Goal: Task Accomplishment & Management: Use online tool/utility

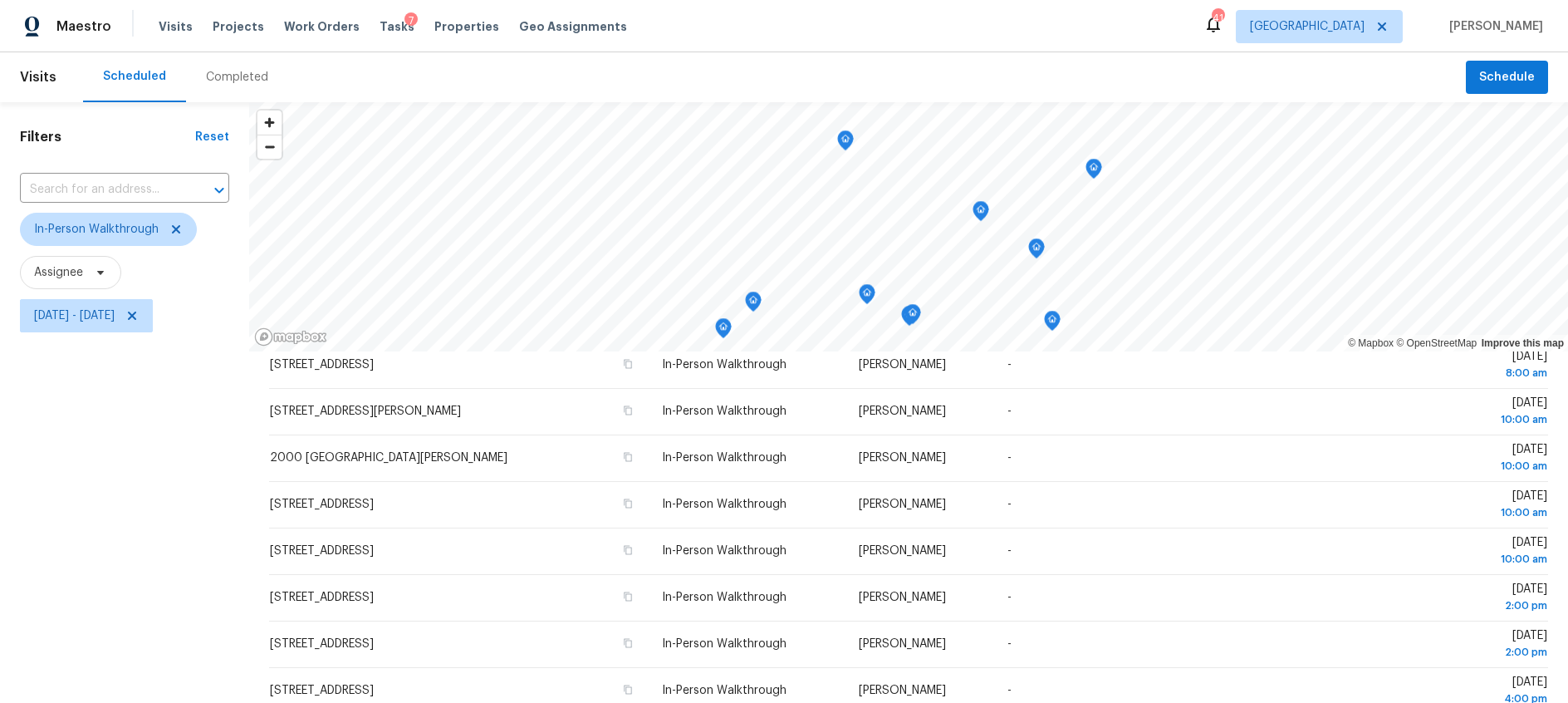
click at [218, 67] on div "Completed" at bounding box center [237, 77] width 102 height 50
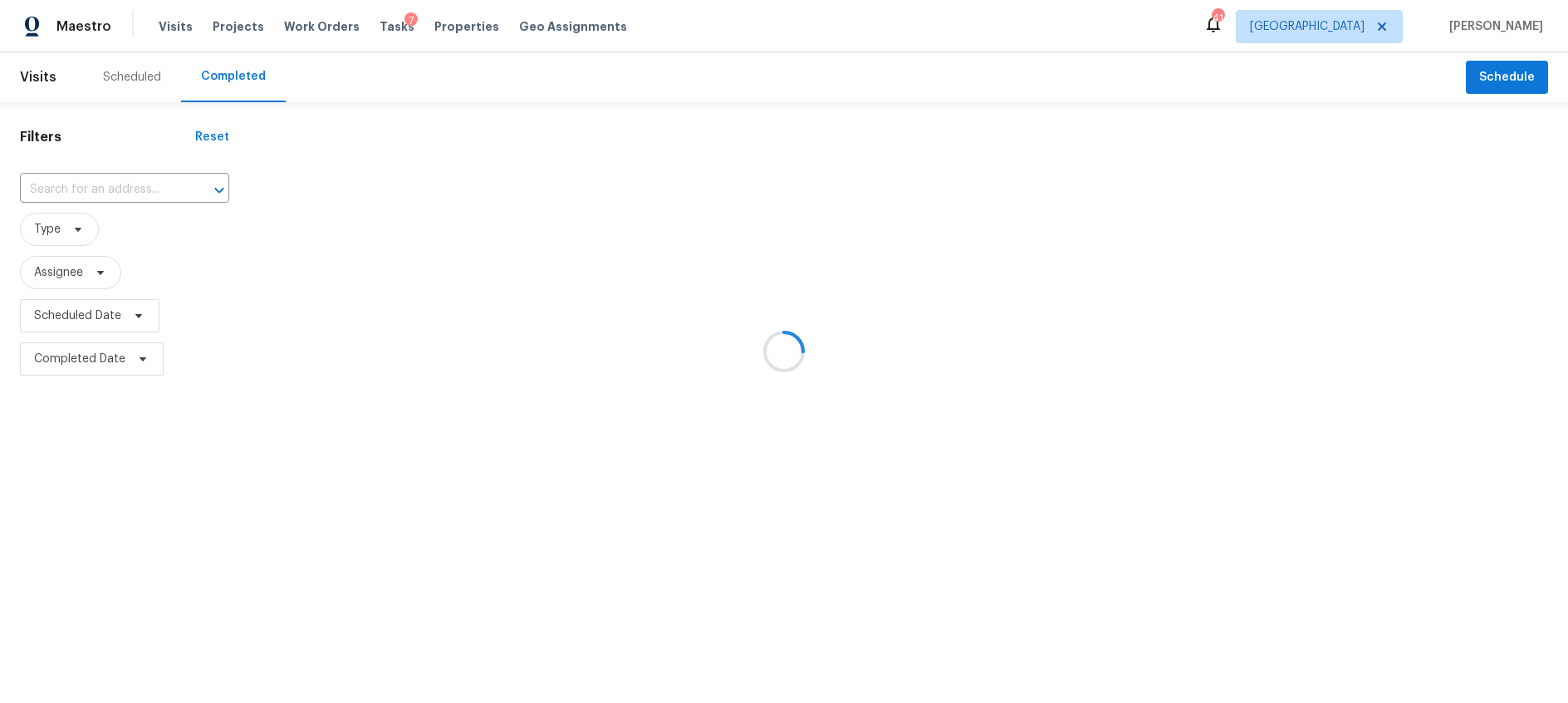
click at [125, 79] on div at bounding box center [784, 352] width 1568 height 703
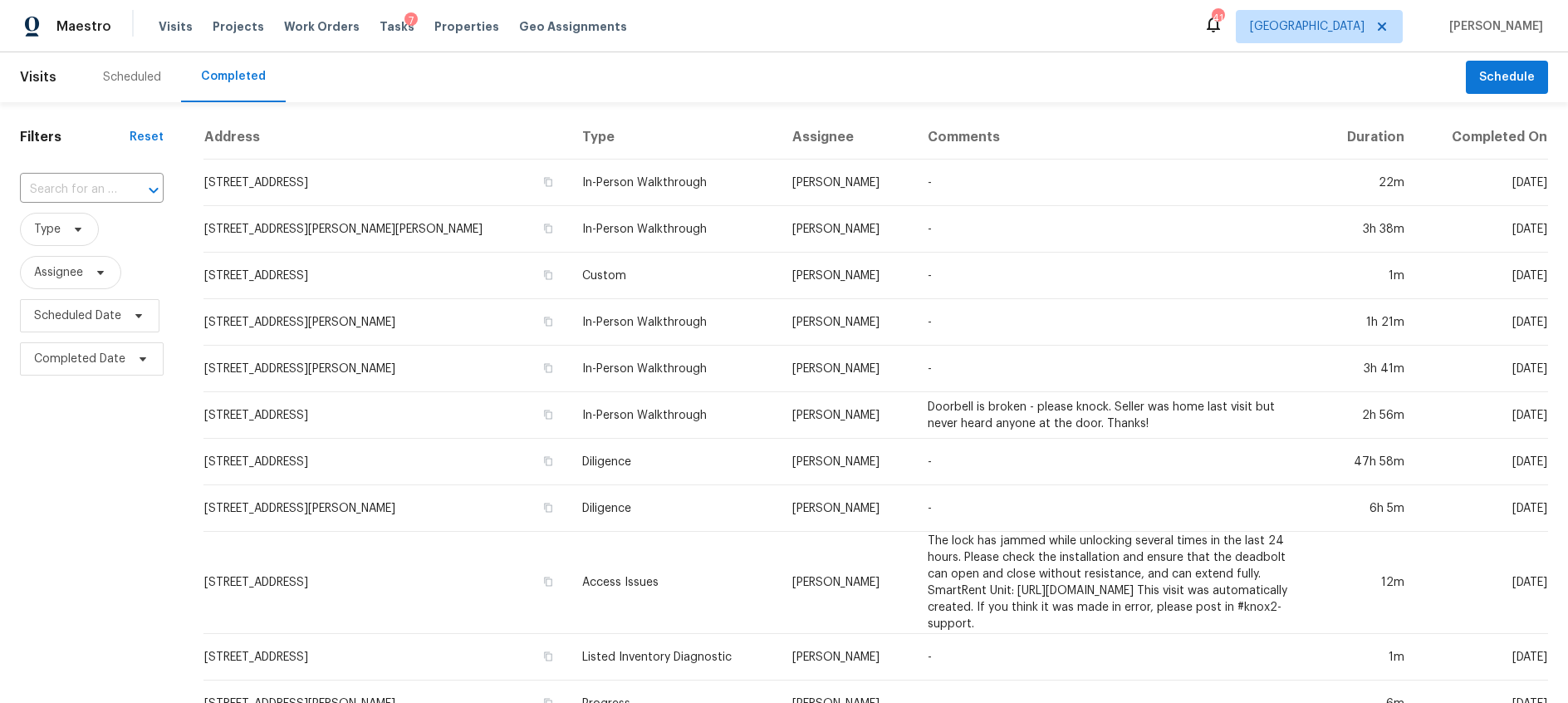
click at [127, 77] on div "Scheduled" at bounding box center [132, 77] width 58 height 16
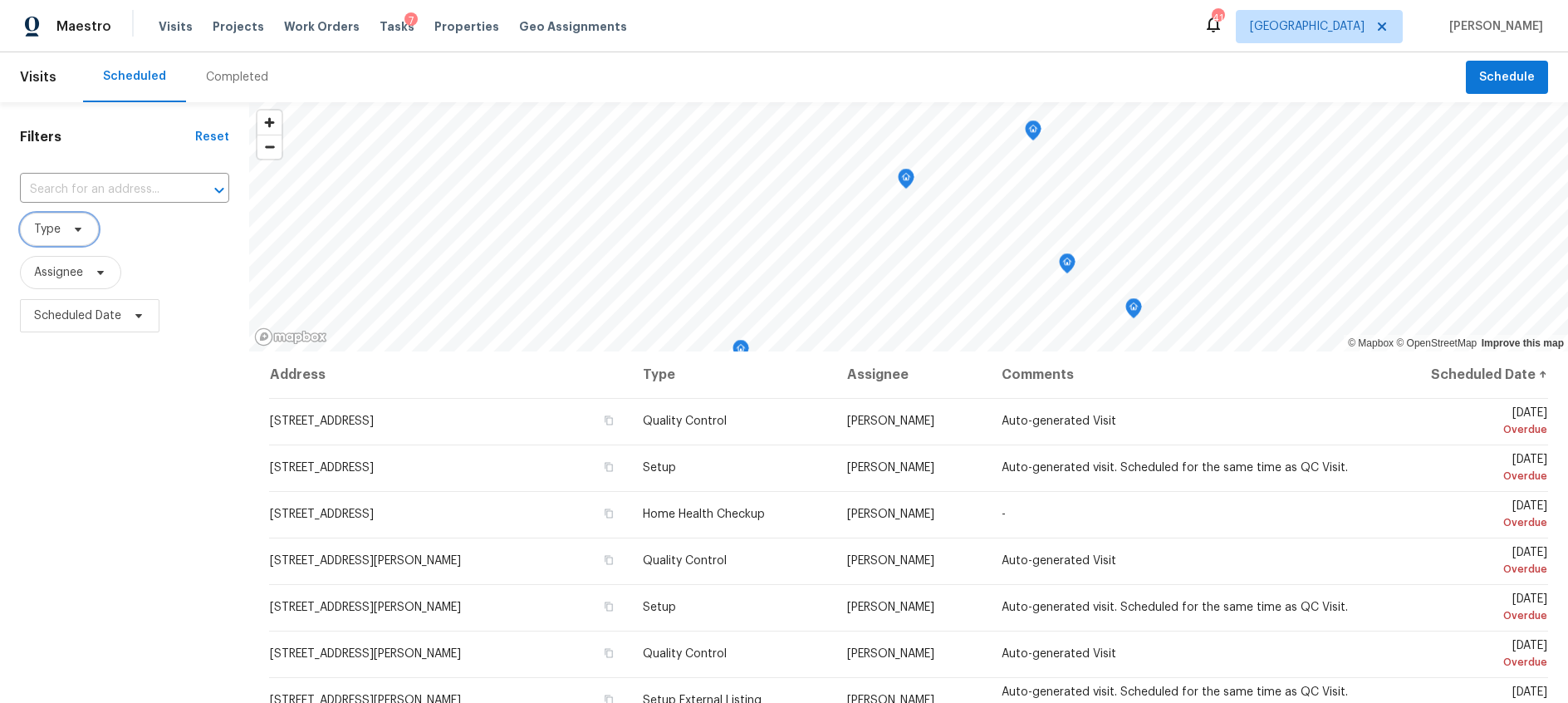
click at [74, 238] on span "Type" at bounding box center [59, 229] width 79 height 33
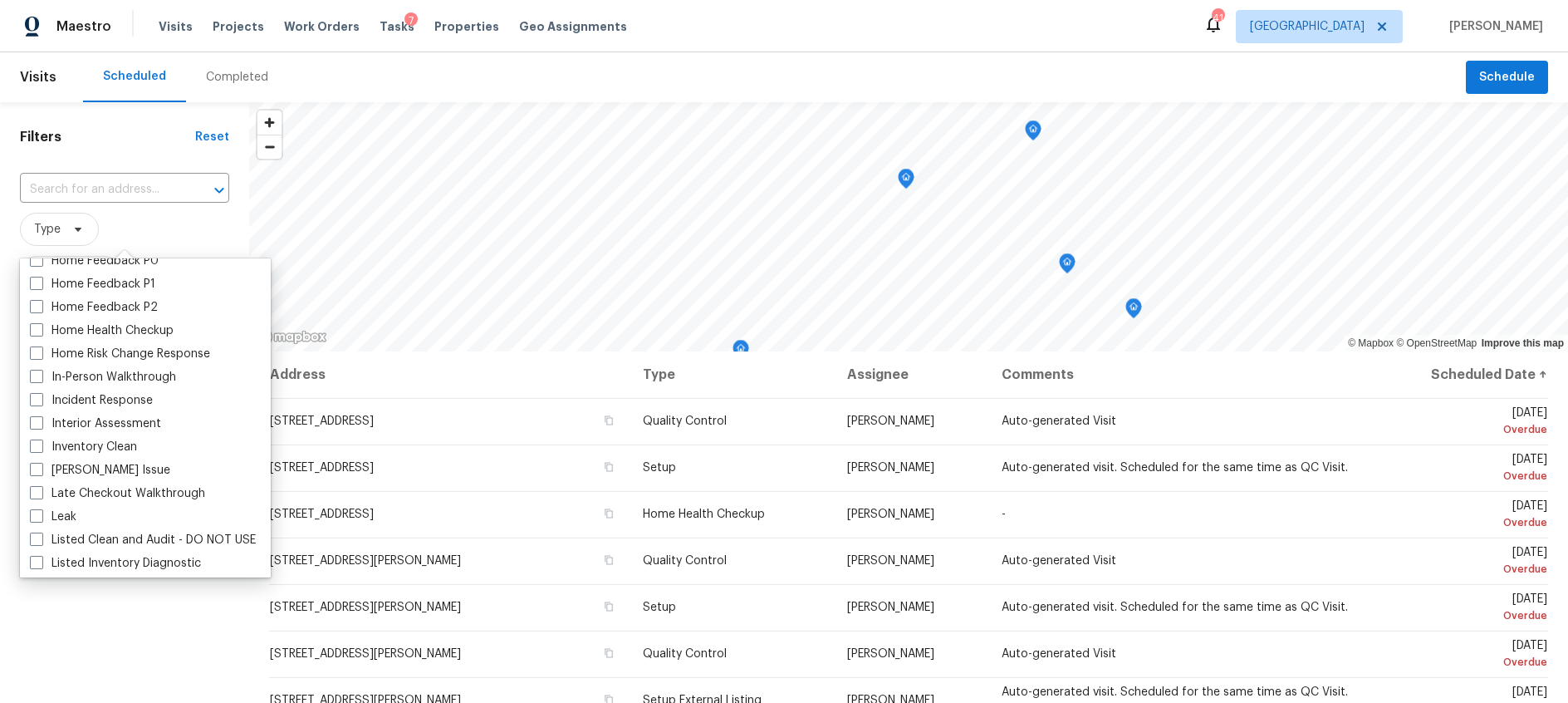
scroll to position [548, 0]
click at [35, 377] on span at bounding box center [37, 375] width 14 height 14
click at [35, 377] on input "In-Person Walkthrough" at bounding box center [35, 373] width 11 height 11
checkbox input "true"
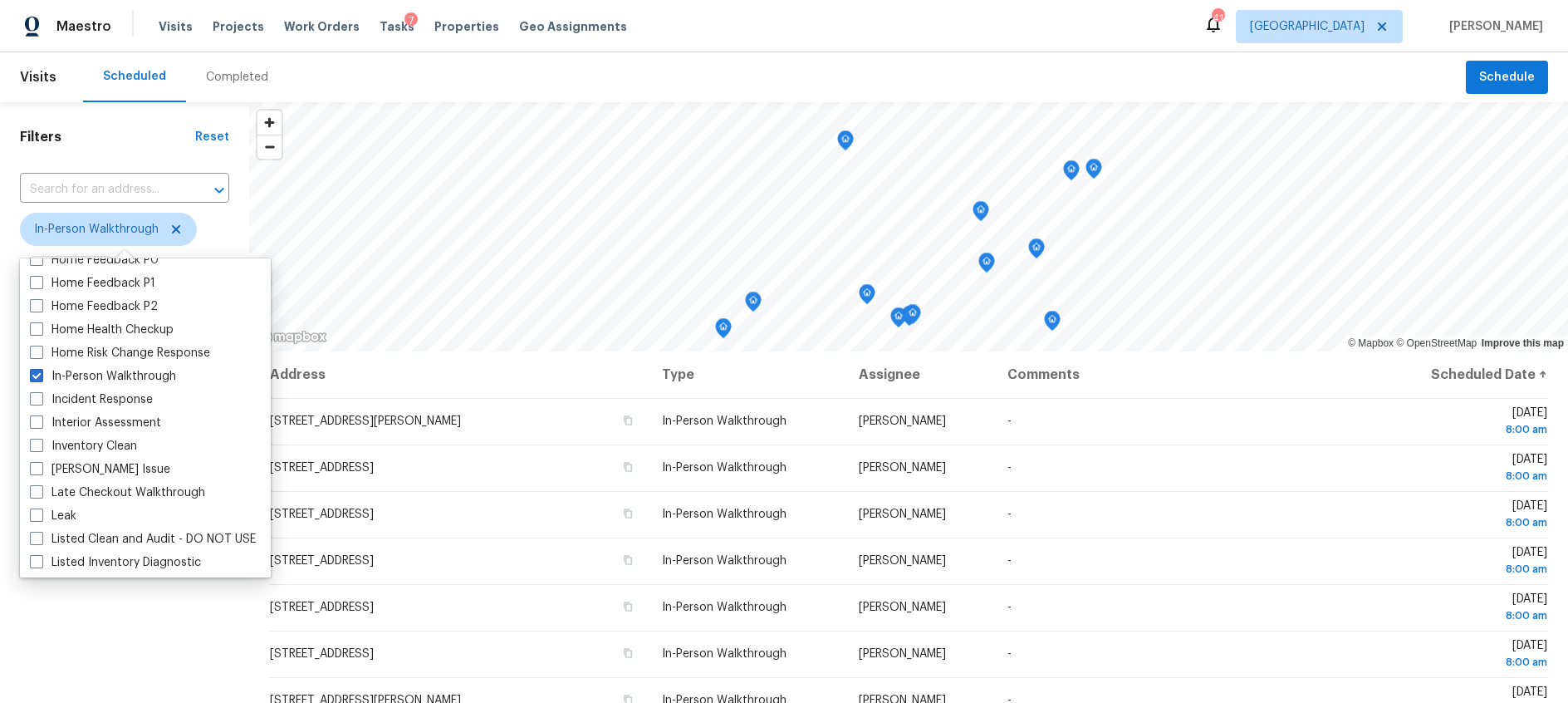
click at [216, 235] on span "In-Person Walkthrough" at bounding box center [124, 229] width 209 height 33
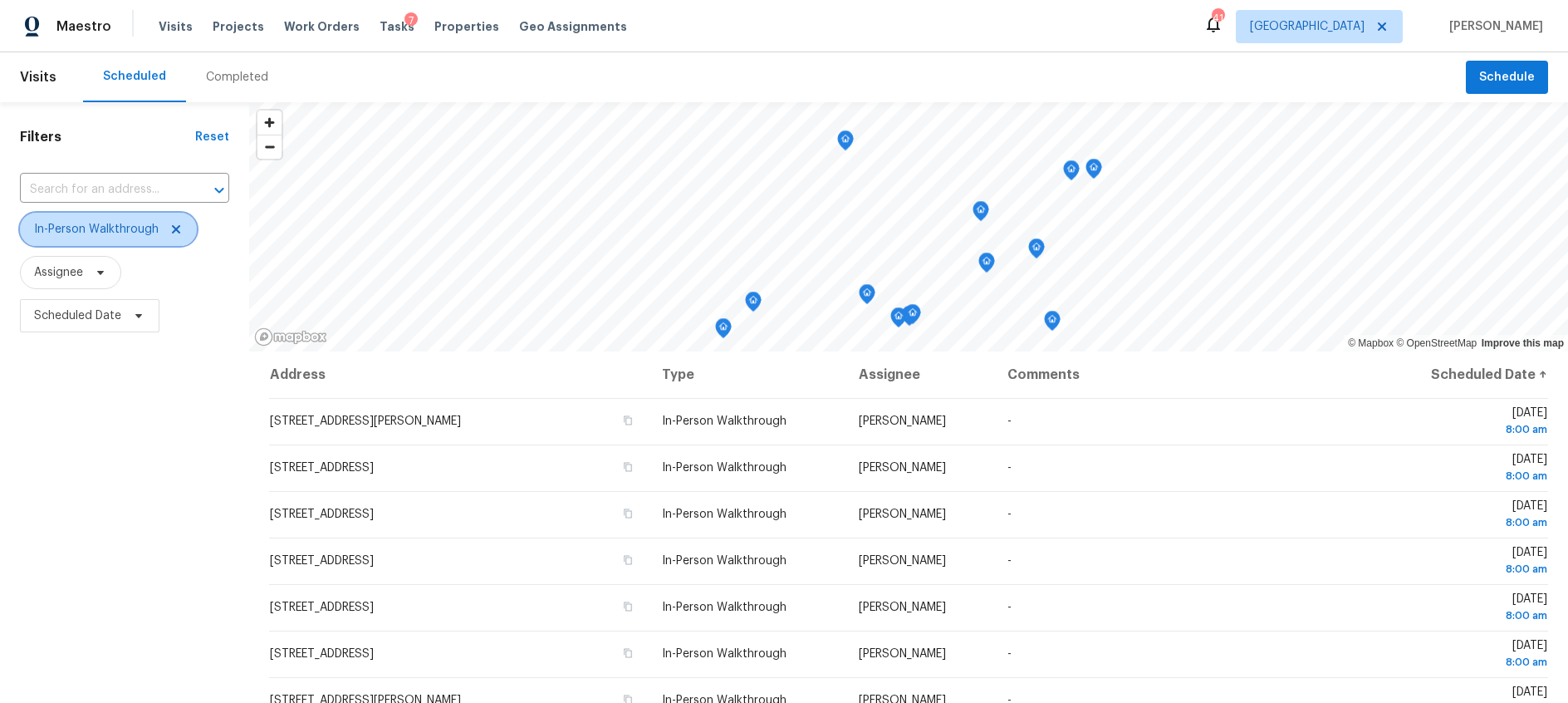
click at [171, 236] on span "In-Person Walkthrough" at bounding box center [108, 229] width 177 height 33
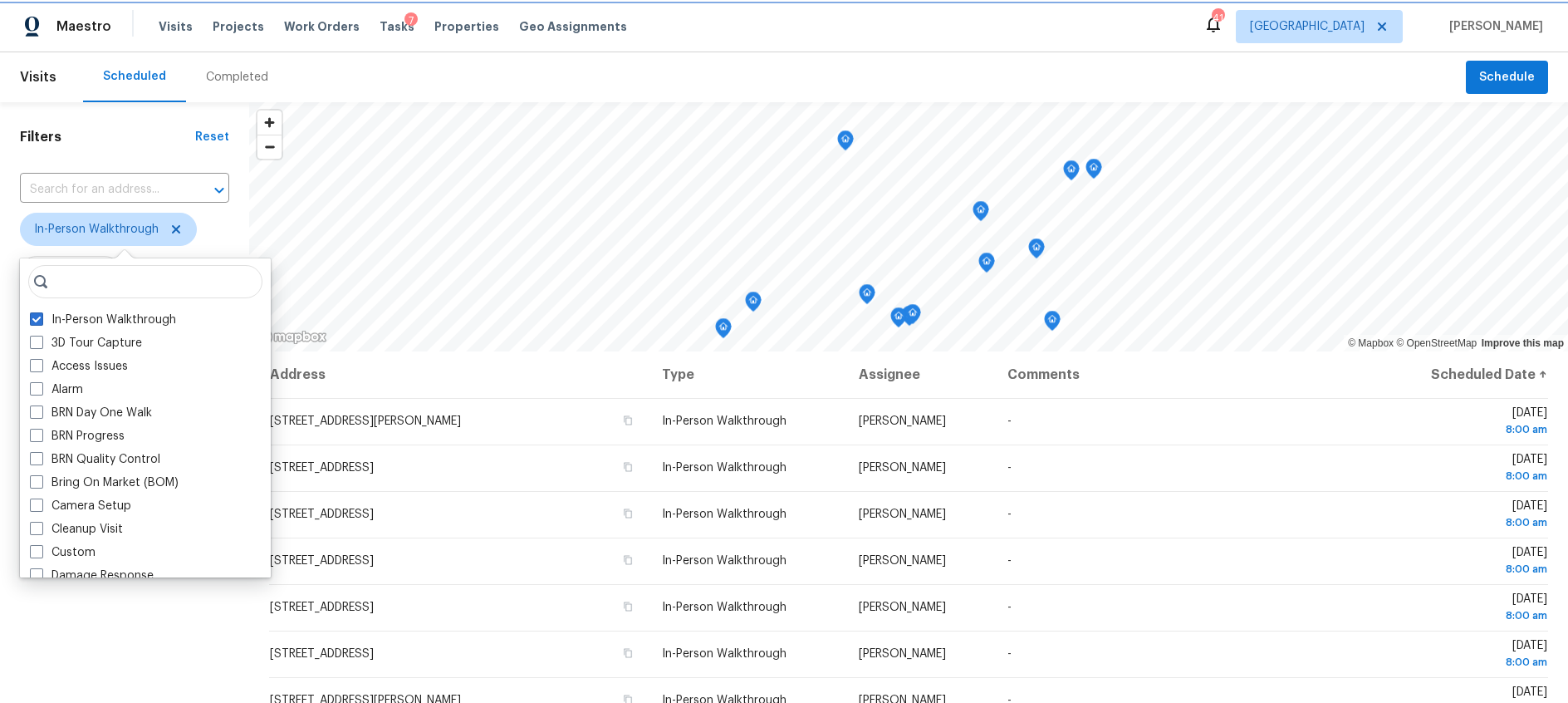
click at [176, 225] on icon at bounding box center [176, 229] width 14 height 14
checkbox input "false"
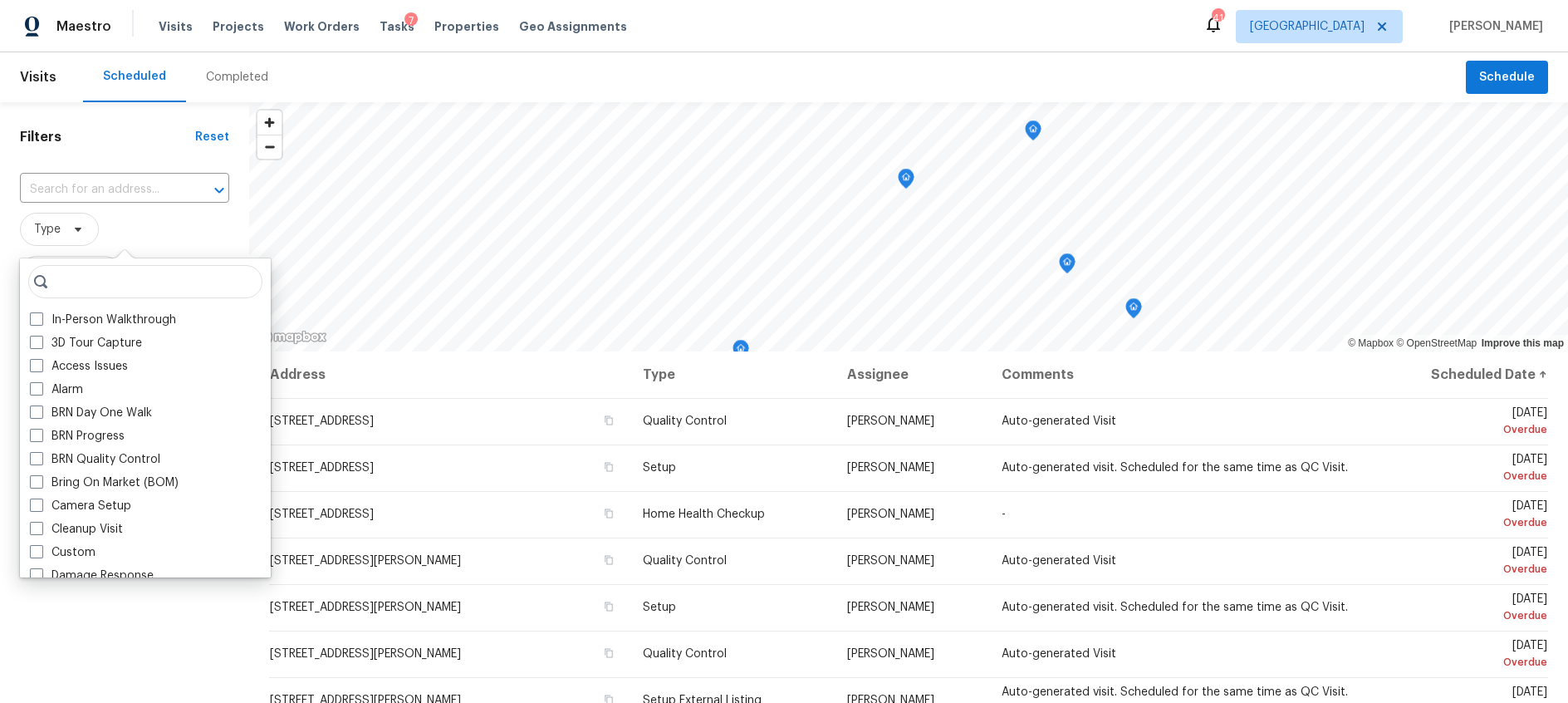
click at [232, 211] on div "Filters Reset ​ Type Assignee Scheduled Date" at bounding box center [124, 507] width 249 height 812
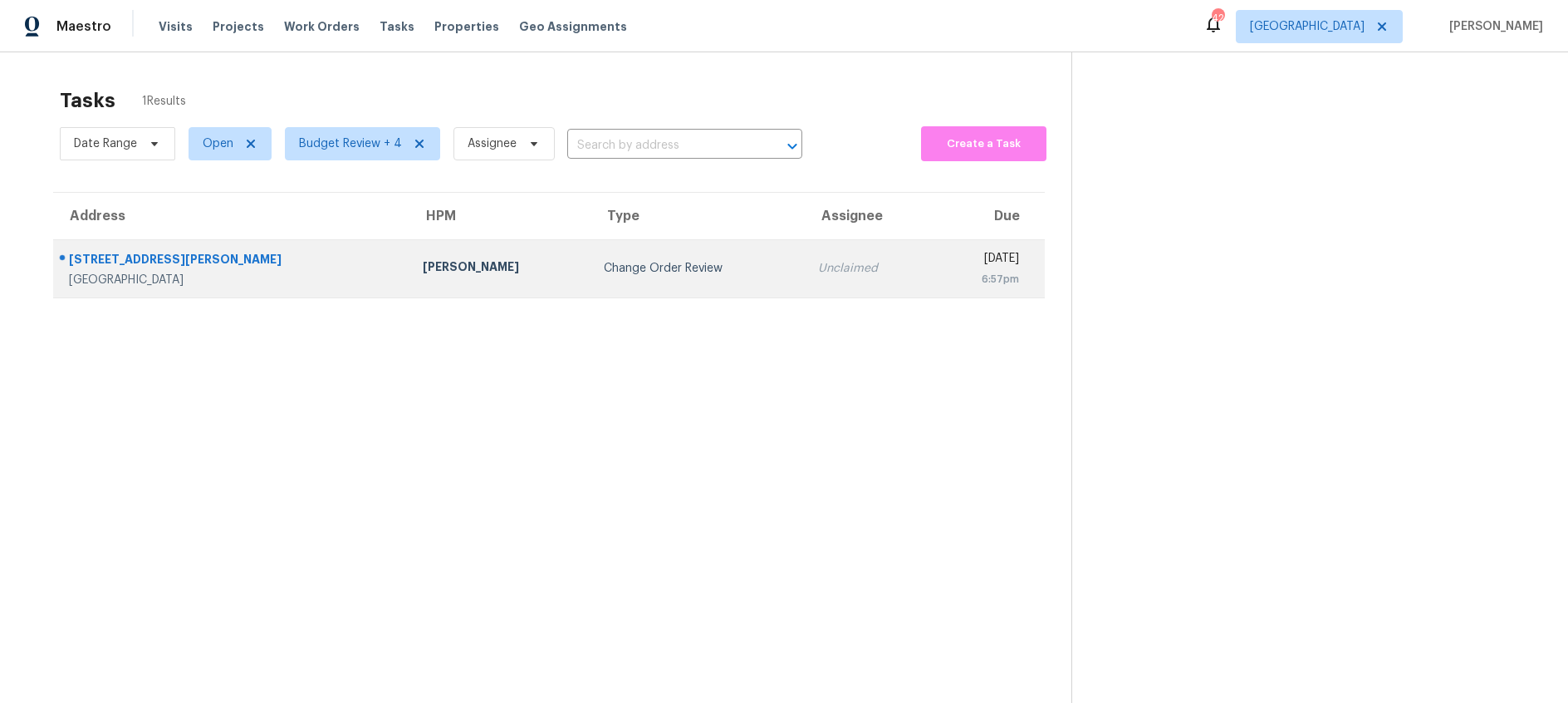
click at [604, 271] on div "Change Order Review" at bounding box center [697, 268] width 187 height 16
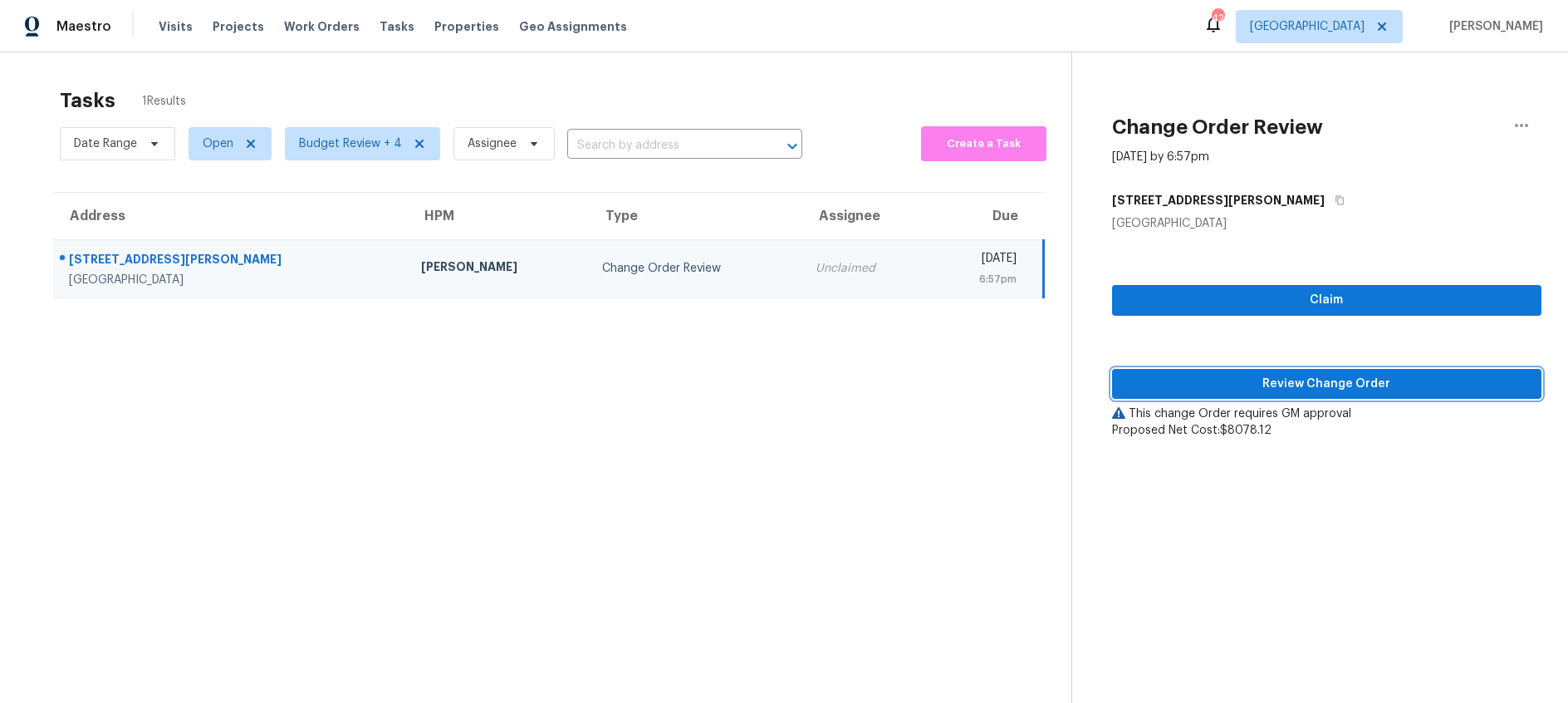
click at [1181, 390] on span "Review Change Order" at bounding box center [1326, 384] width 403 height 21
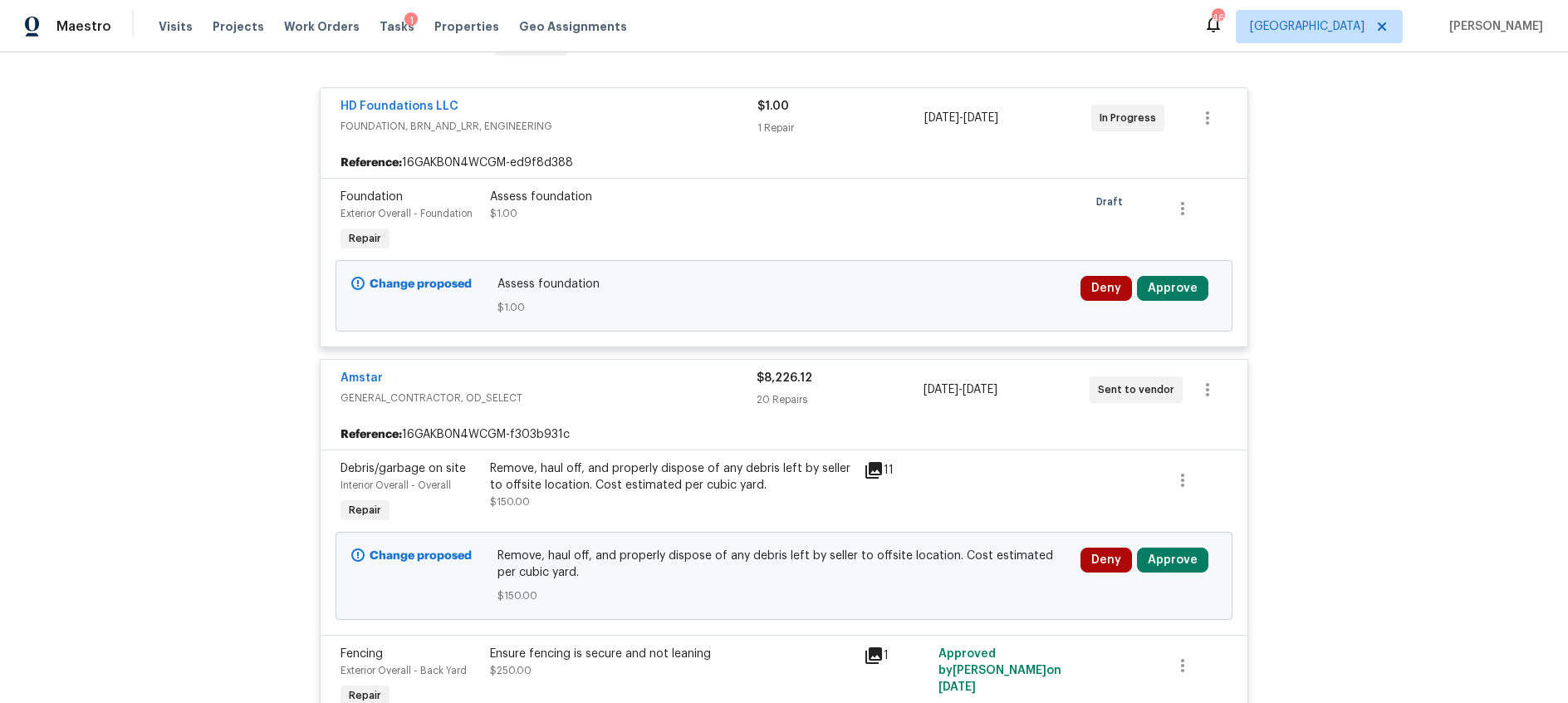
scroll to position [301, 0]
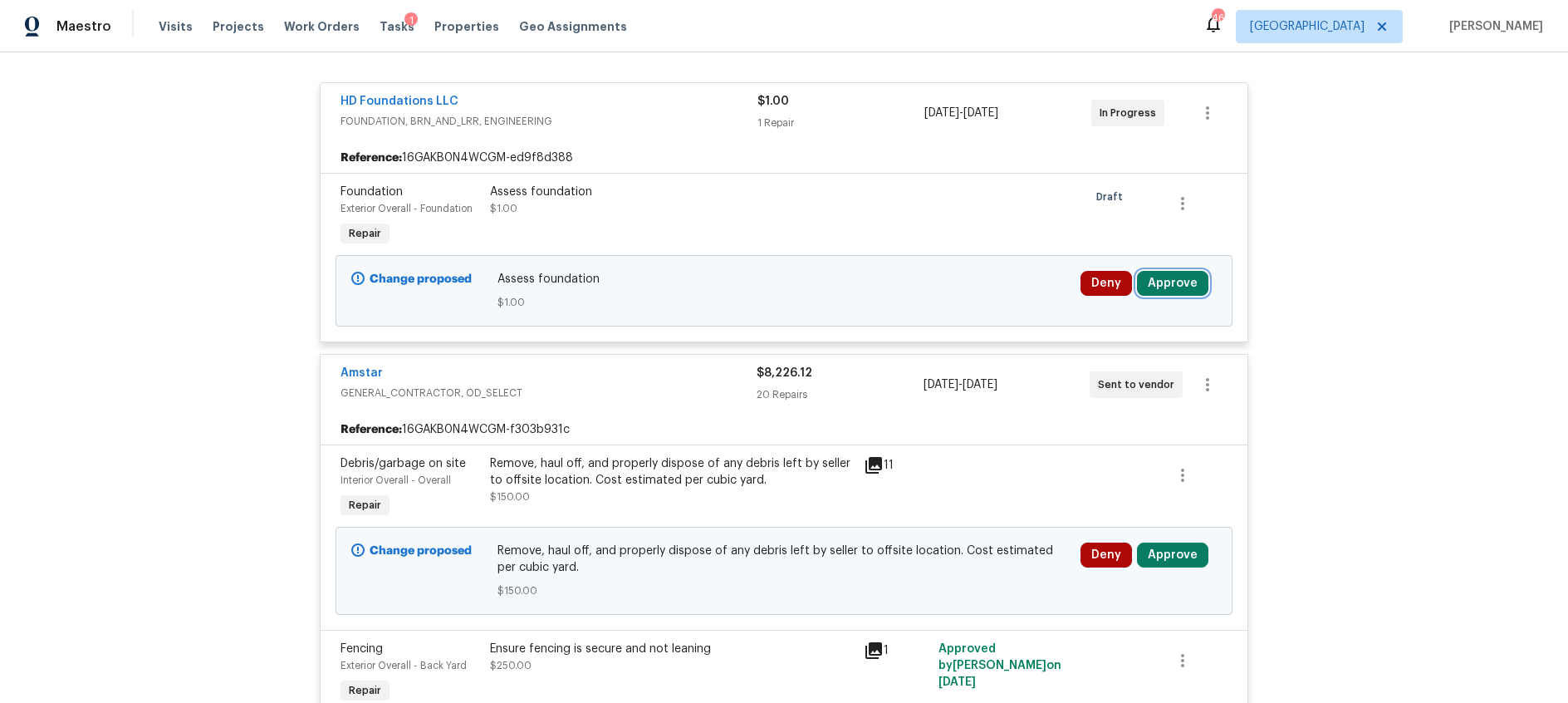
click at [1165, 284] on button "Approve" at bounding box center [1173, 283] width 72 height 25
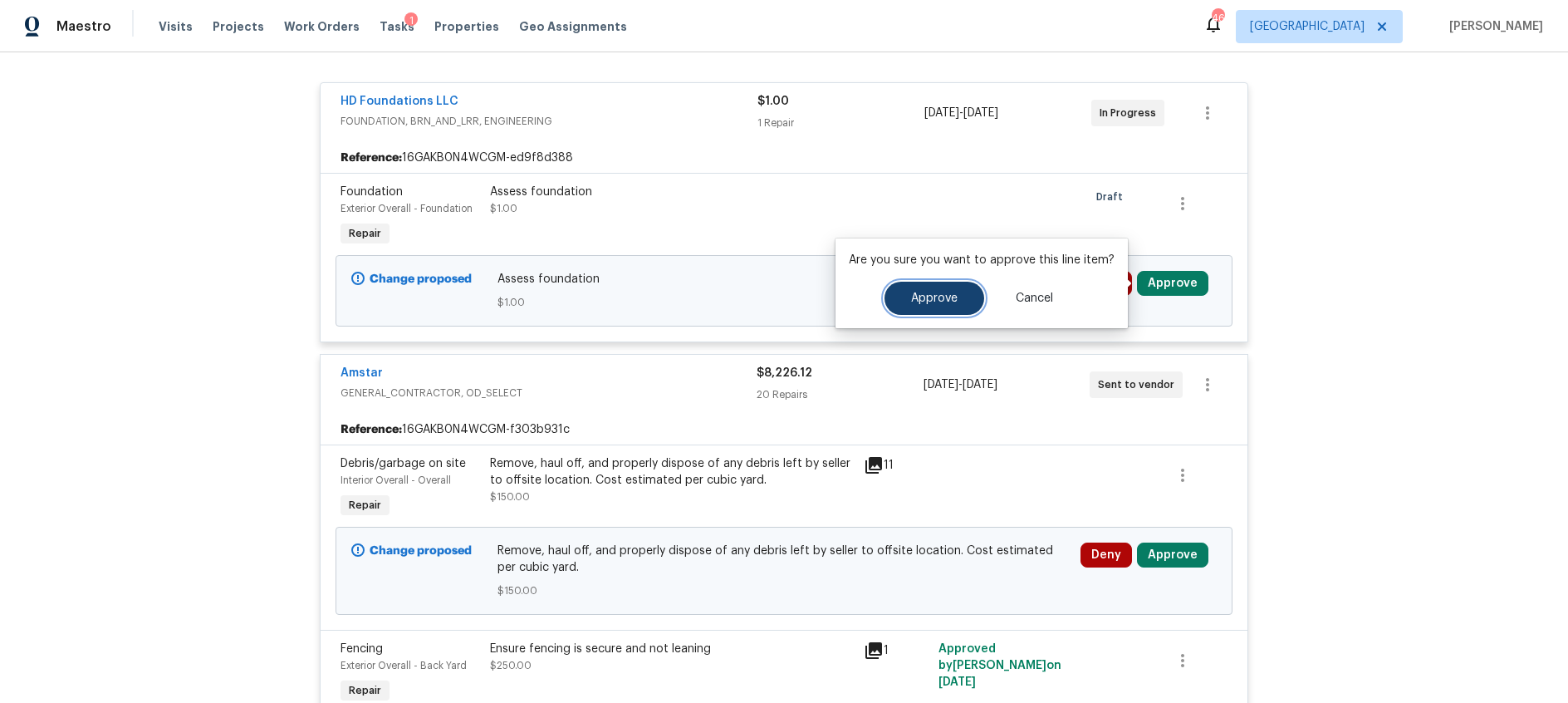
click at [940, 301] on span "Approve" at bounding box center [934, 298] width 46 height 13
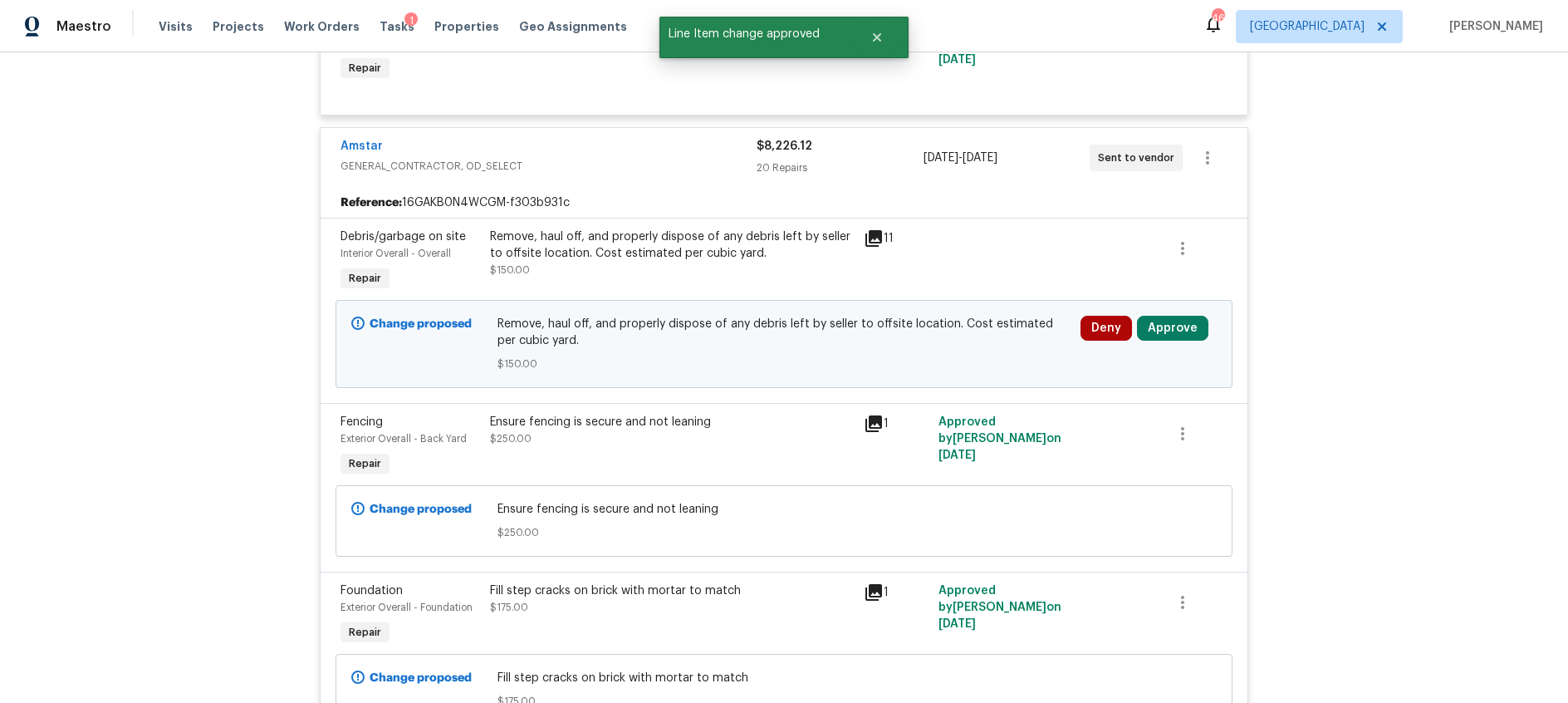
scroll to position [522, 0]
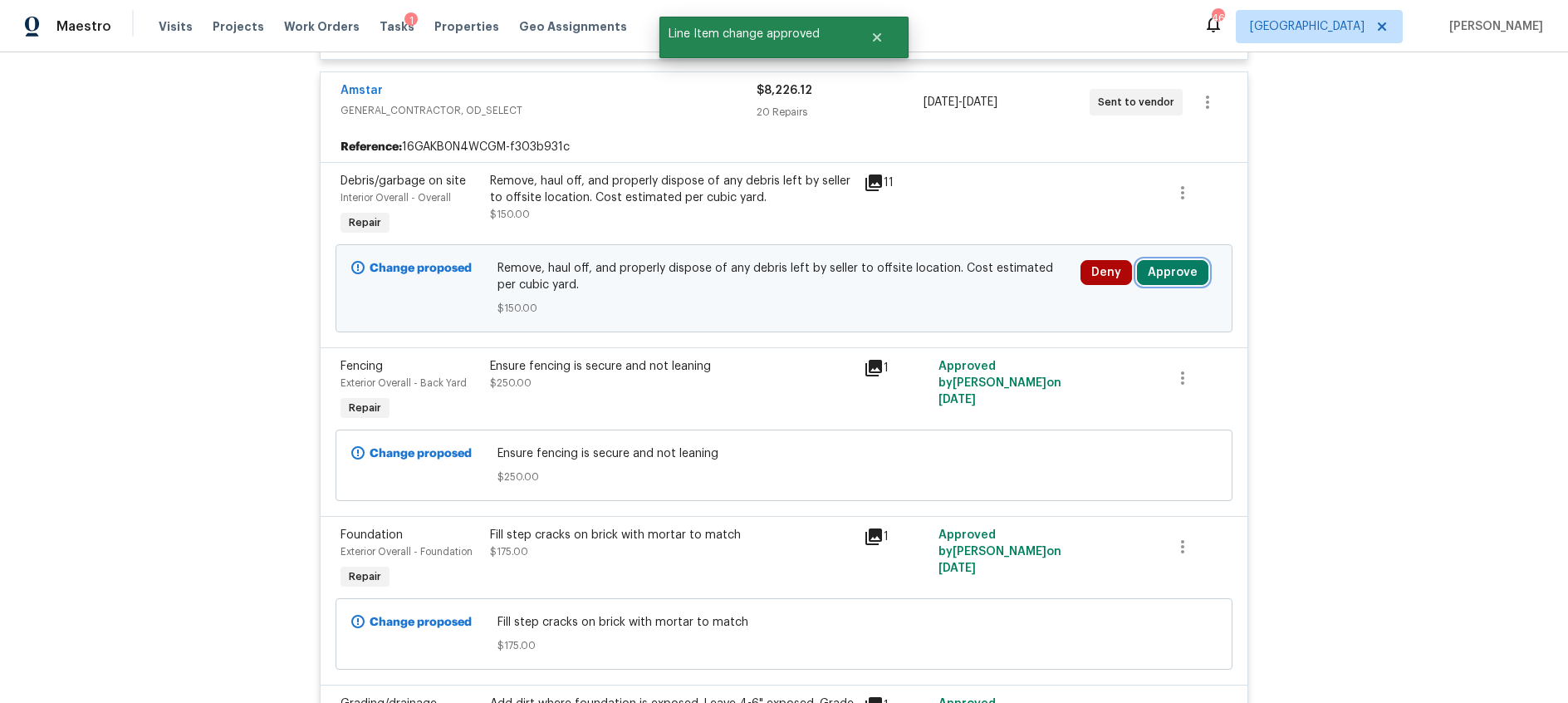
click at [1182, 276] on button "Approve" at bounding box center [1173, 272] width 72 height 25
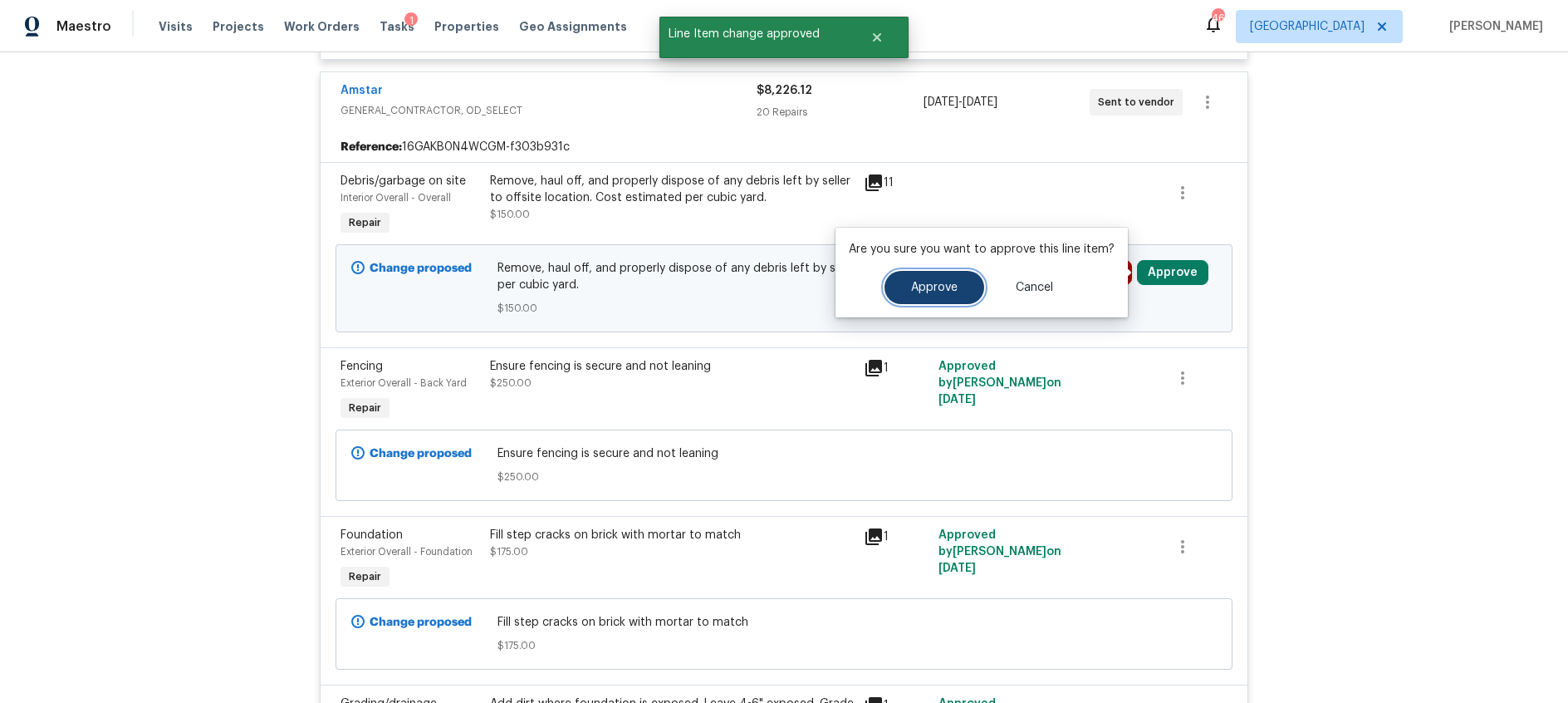
click at [932, 292] on span "Approve" at bounding box center [934, 287] width 46 height 13
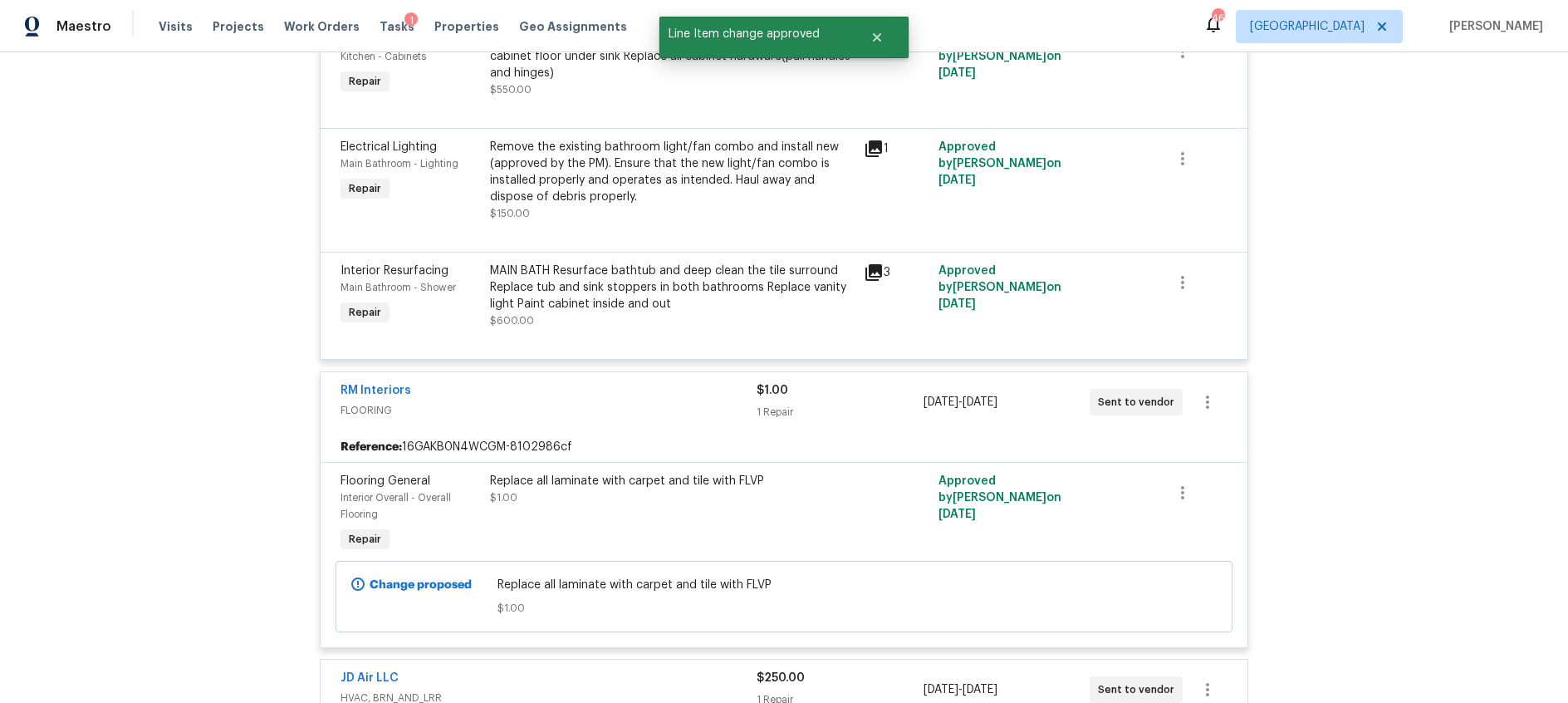
scroll to position [3570, 0]
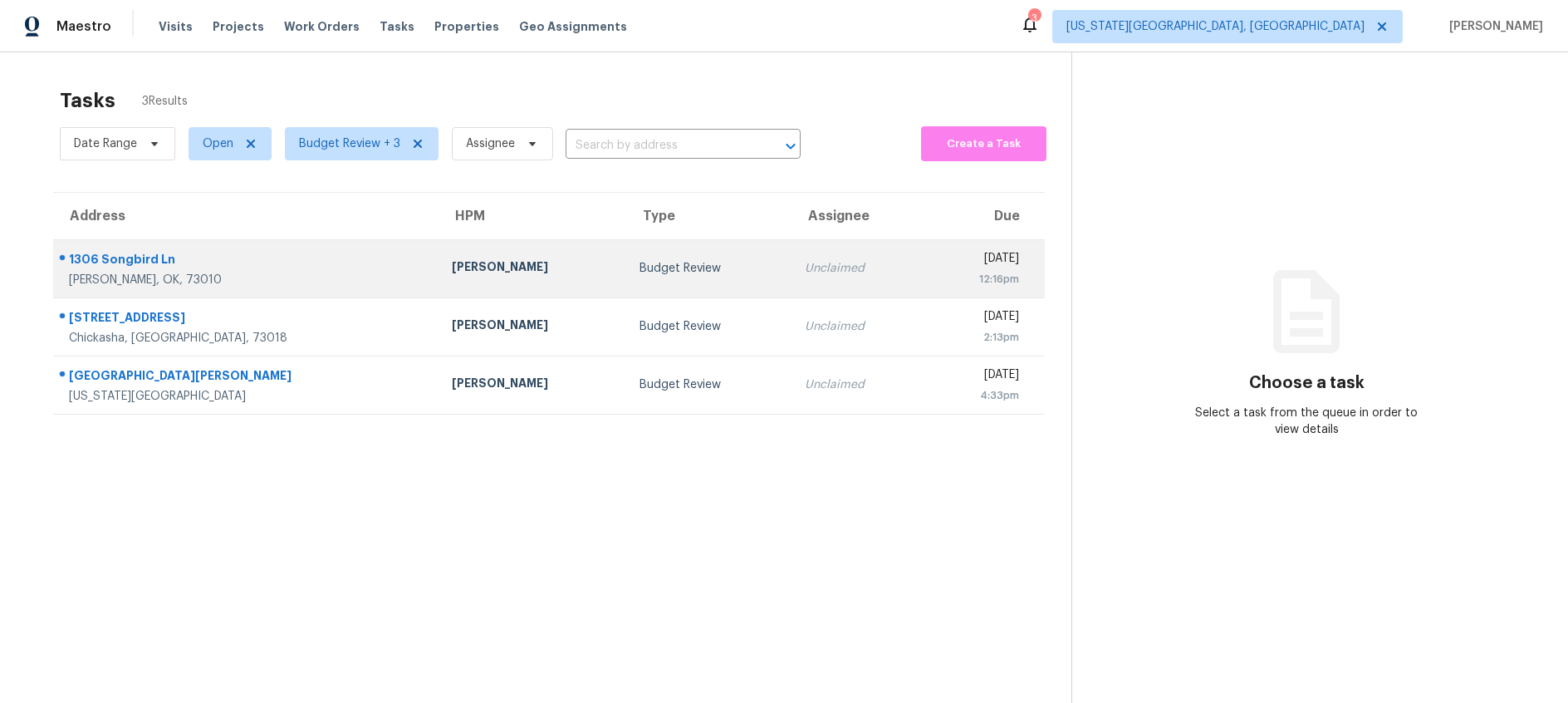
click at [451, 264] on div "Jason Leeth" at bounding box center [532, 269] width 161 height 21
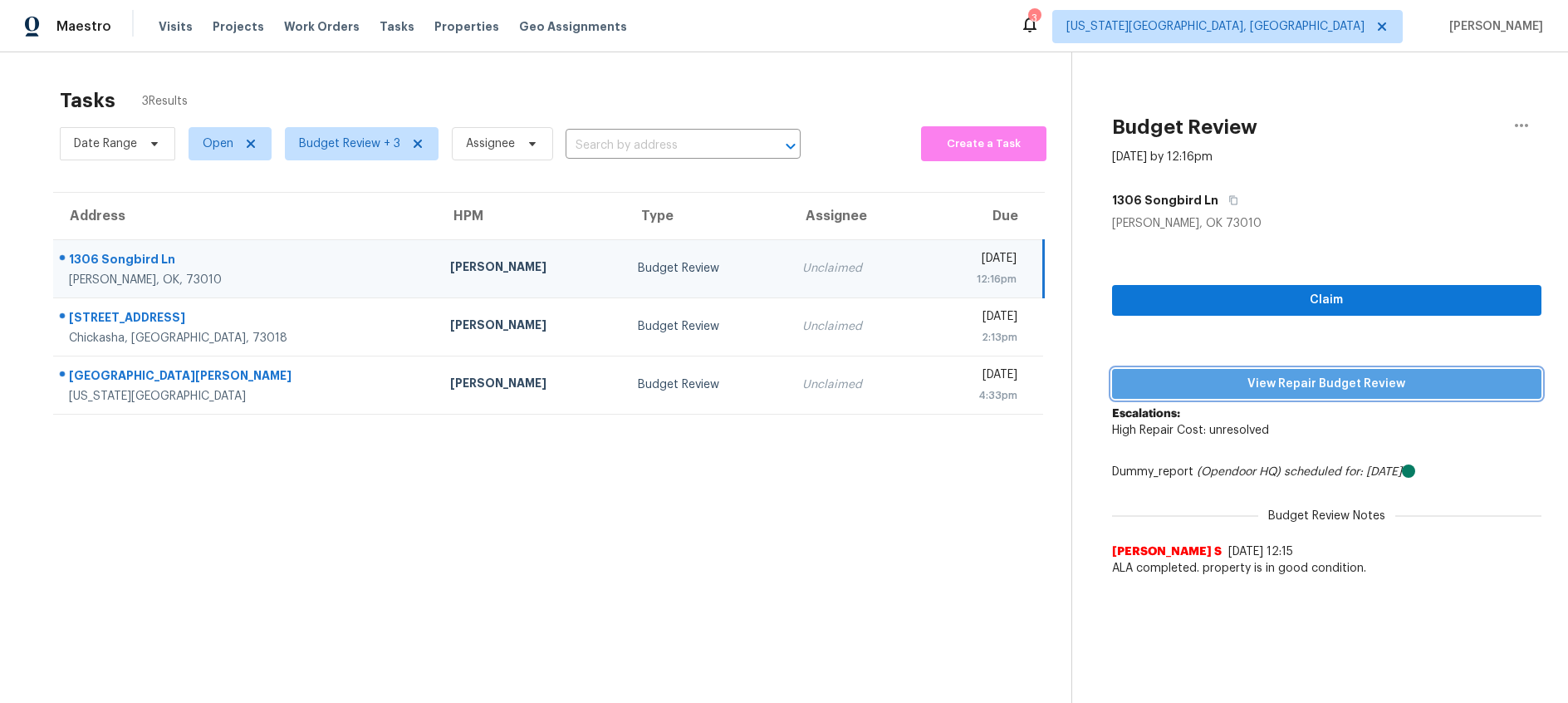
click at [1228, 387] on span "View Repair Budget Review" at bounding box center [1326, 384] width 403 height 21
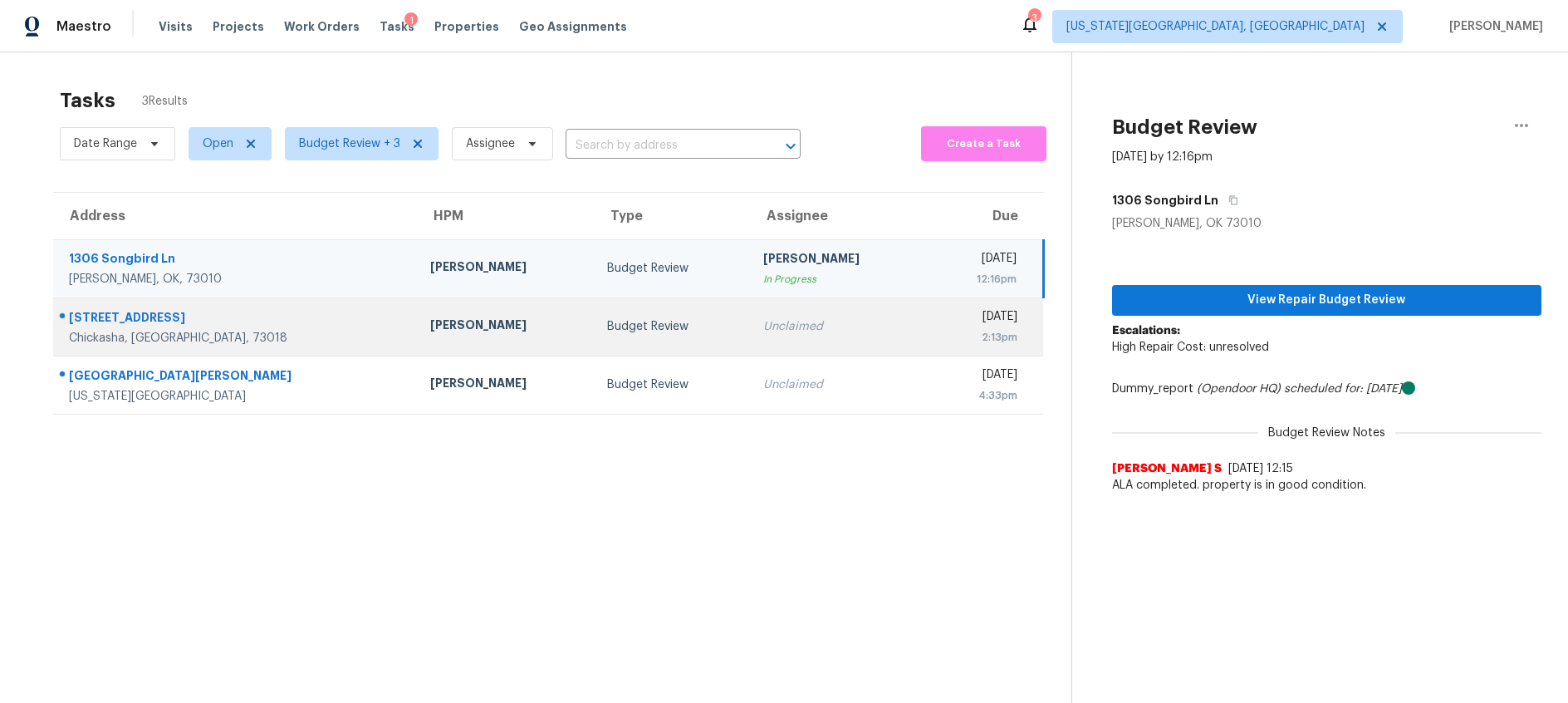
click at [593, 337] on td "Budget Review" at bounding box center [671, 327] width 156 height 58
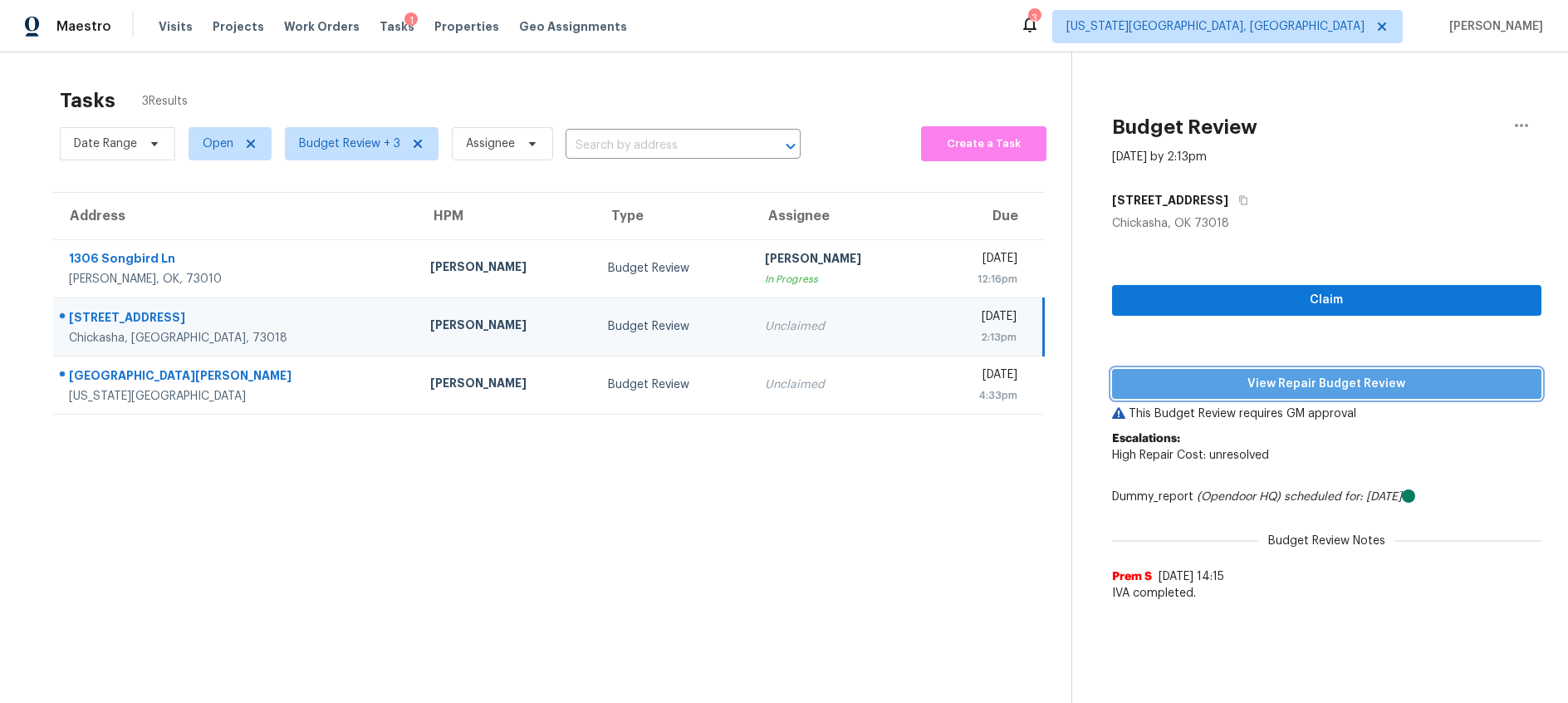
click at [1225, 387] on span "View Repair Budget Review" at bounding box center [1326, 384] width 403 height 21
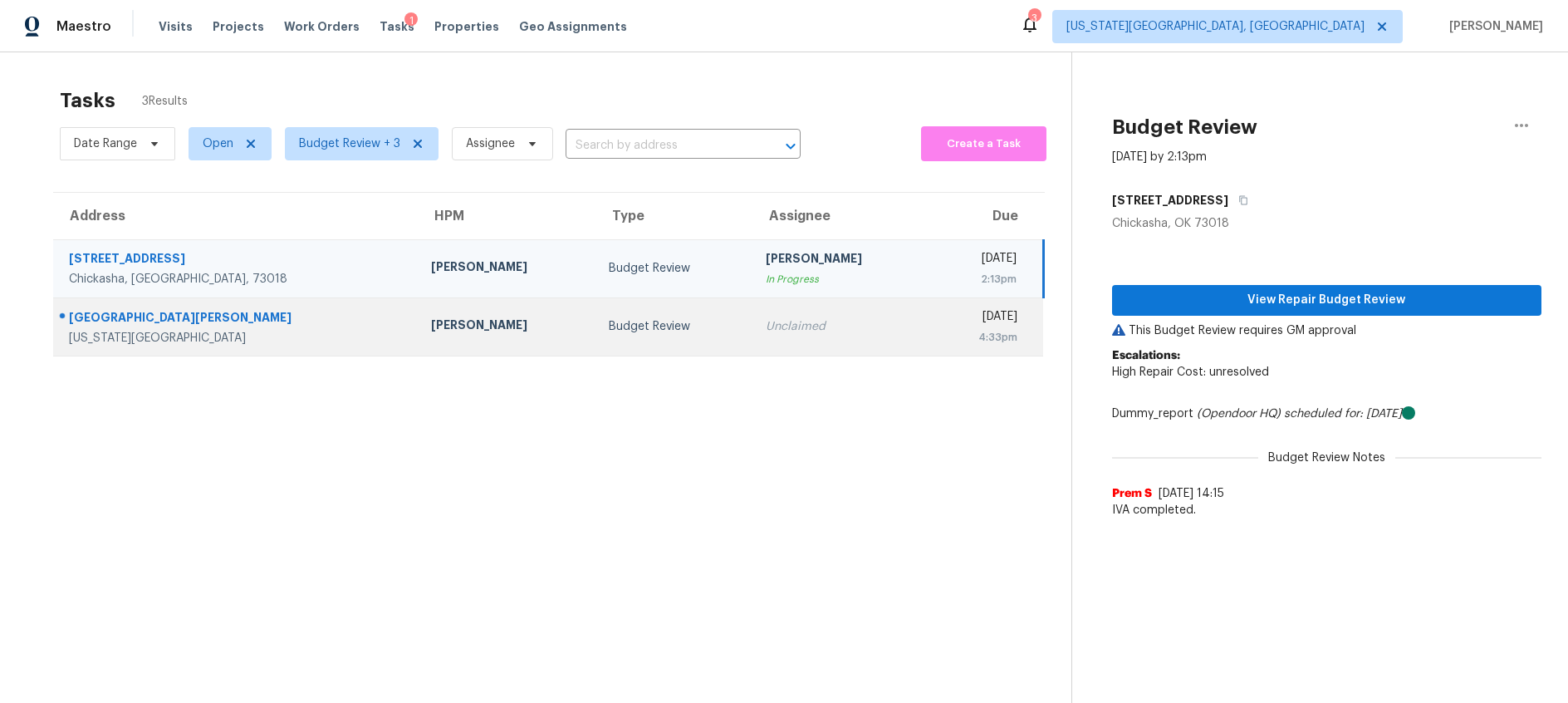
click at [595, 316] on td "Budget Review" at bounding box center [673, 327] width 156 height 58
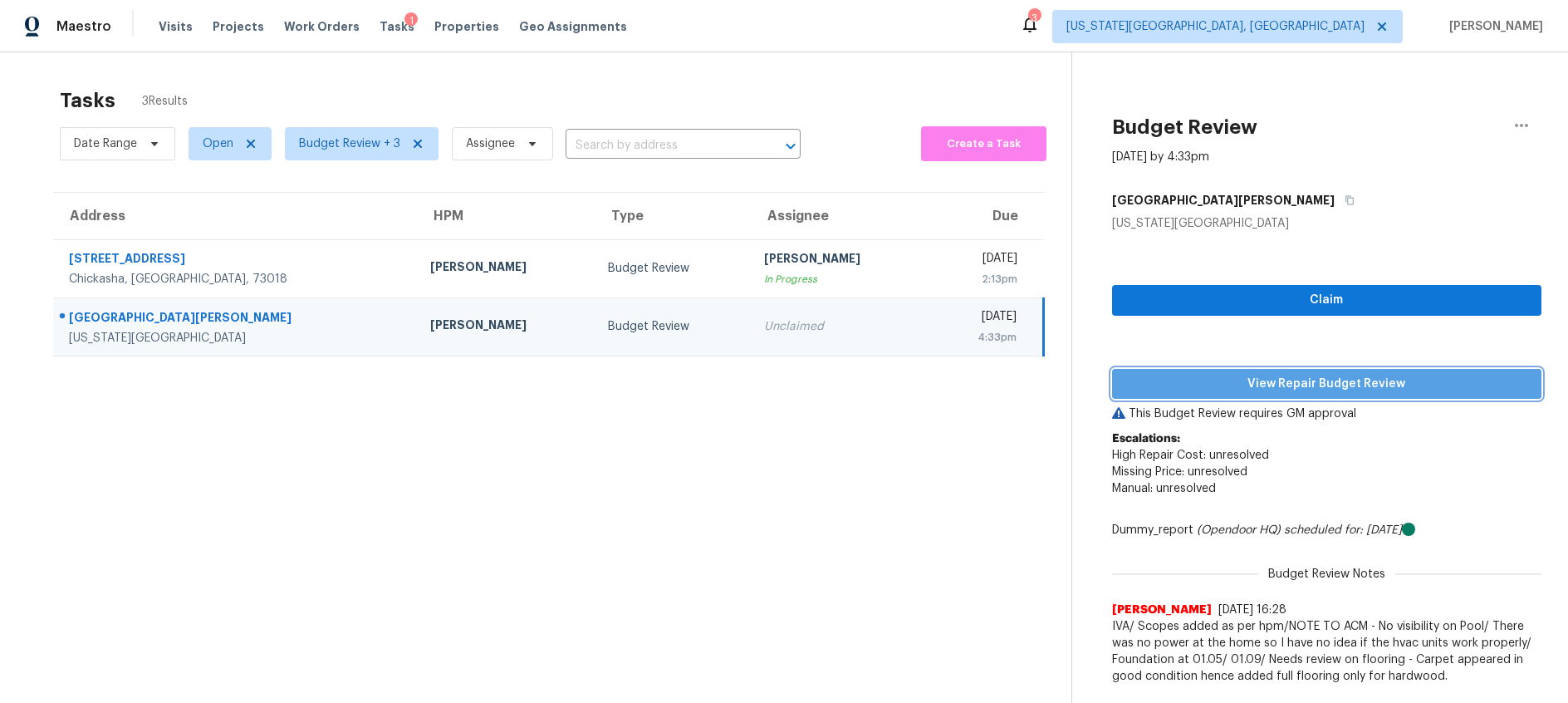
click at [1242, 389] on span "View Repair Budget Review" at bounding box center [1326, 384] width 403 height 21
